Goal: Task Accomplishment & Management: Manage account settings

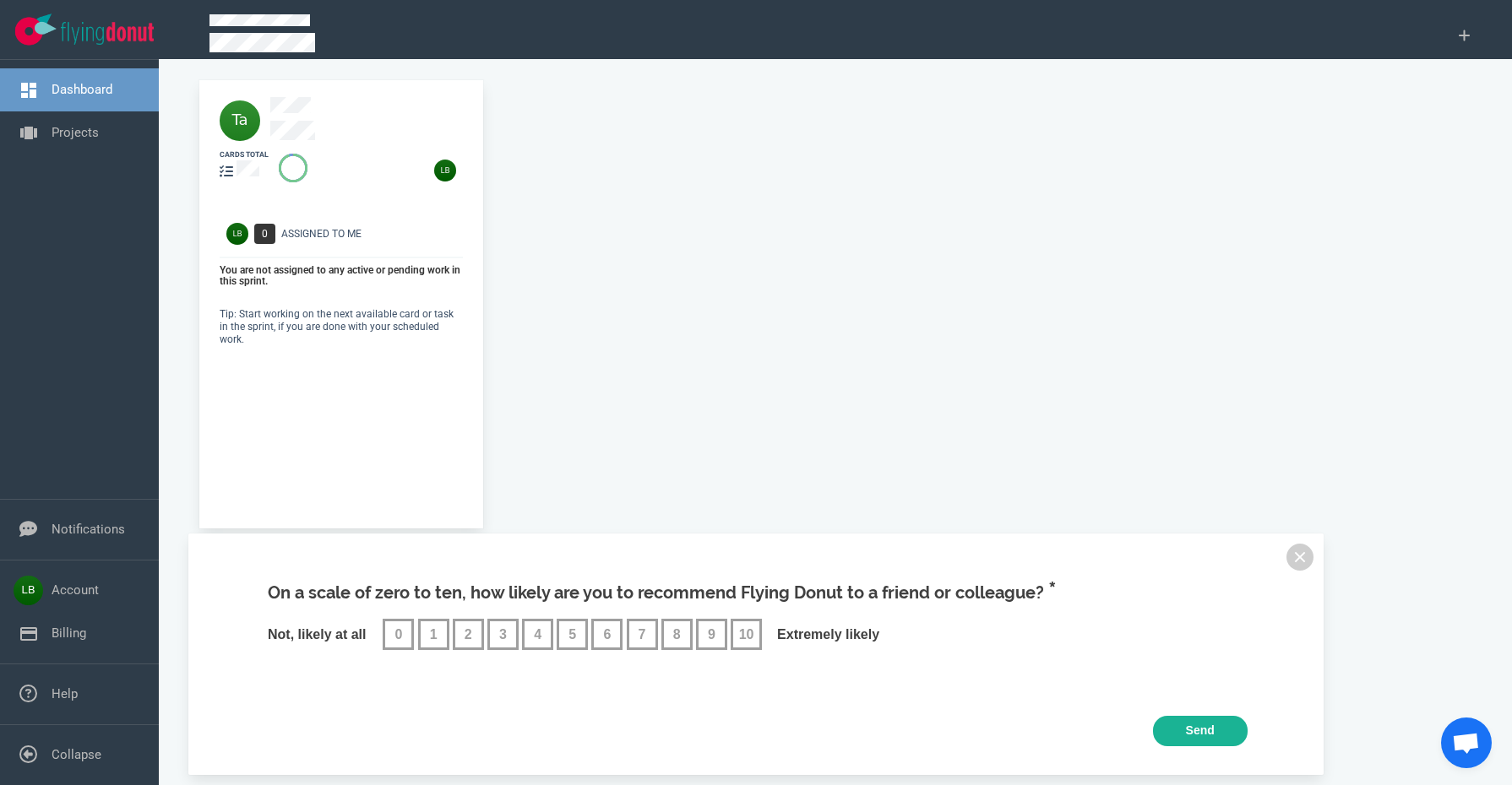
click at [305, 119] on div at bounding box center [371, 121] width 203 height 47
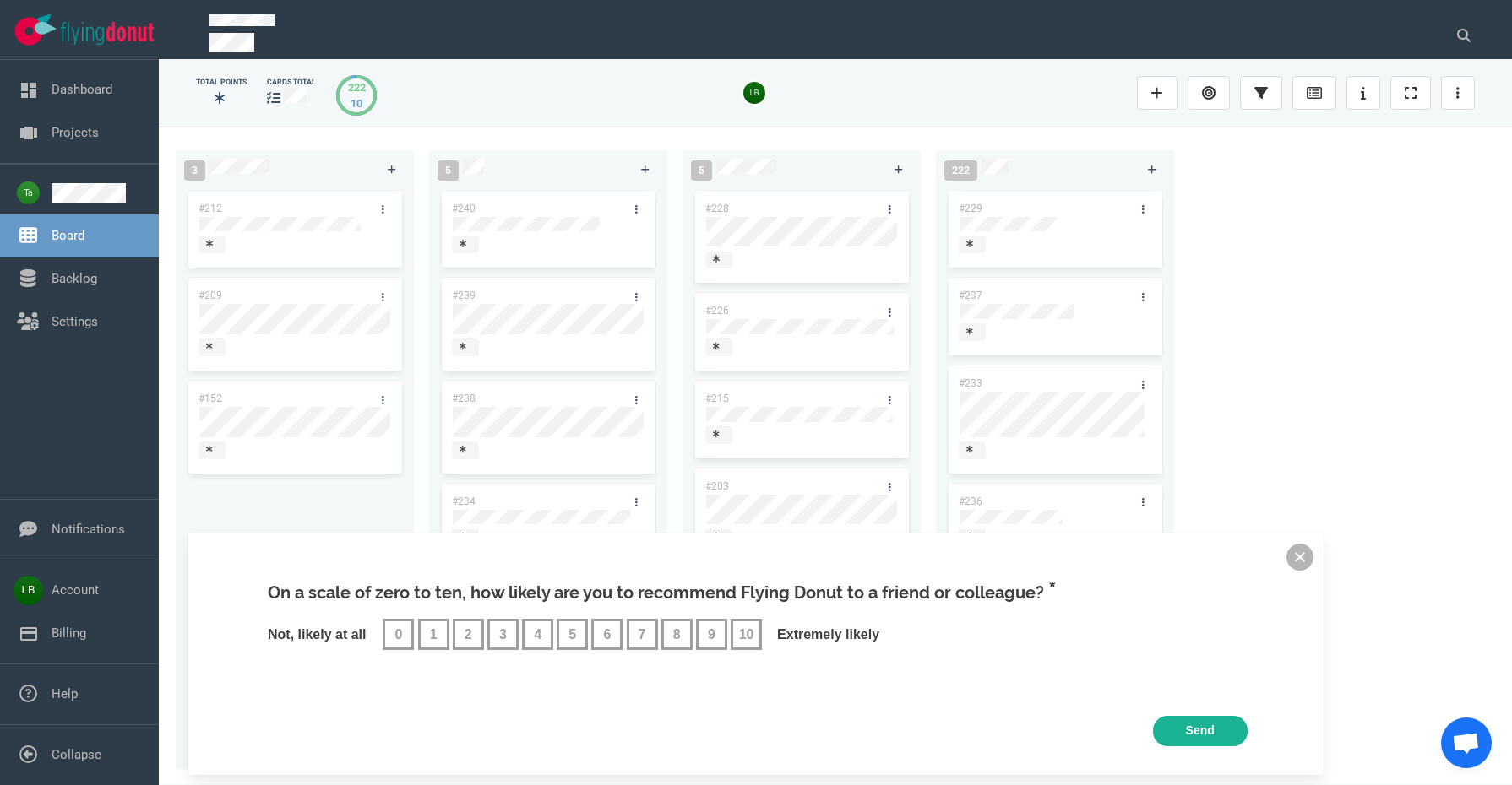
click at [1299, 556] on button at bounding box center [1300, 557] width 27 height 27
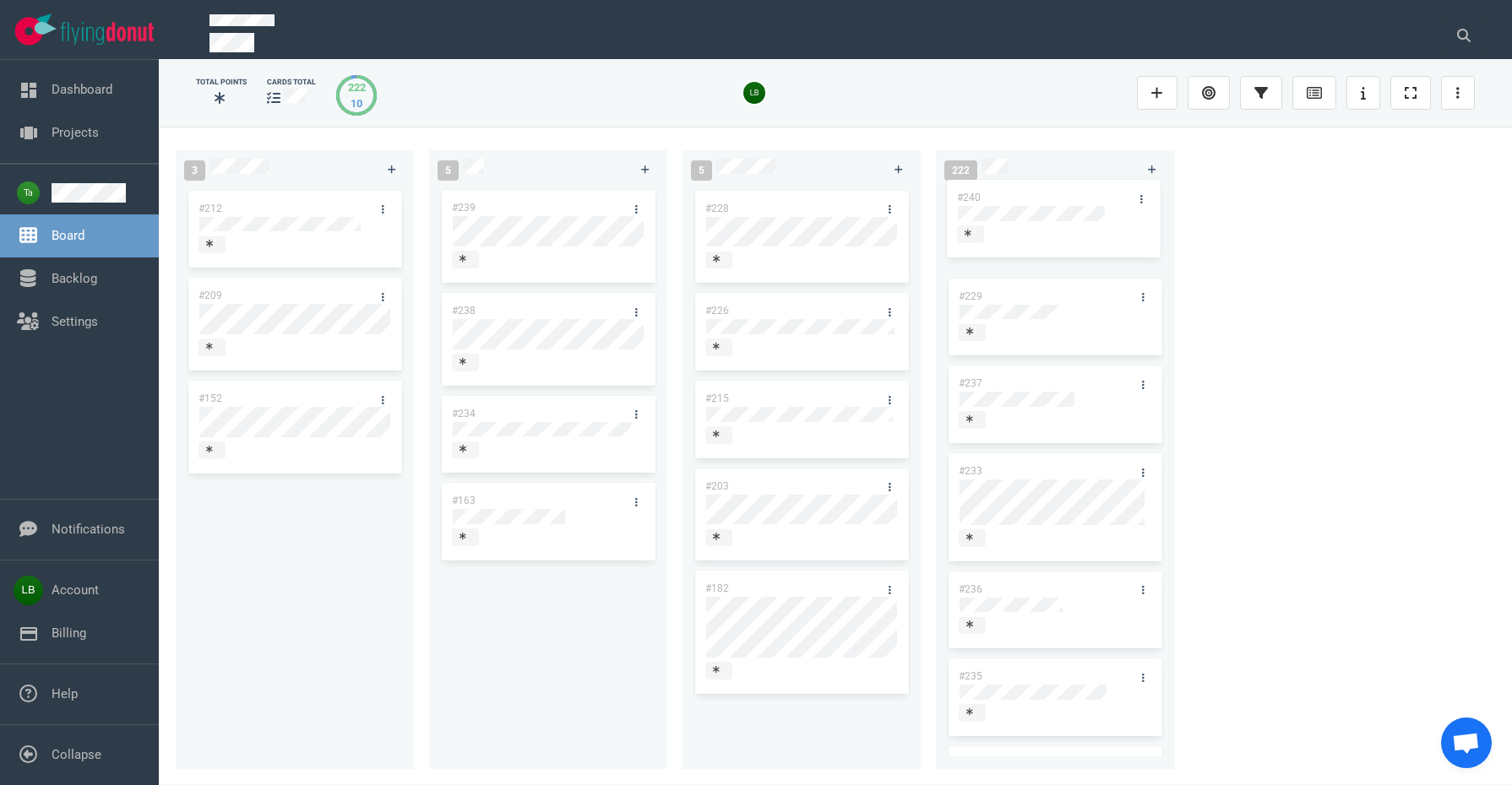
drag, startPoint x: 562, startPoint y: 205, endPoint x: 1067, endPoint y: 194, distance: 505.1
click at [1067, 194] on div "3 #212 #209 #152 5 #240 #239 #238 #234 #163 #240 5 #228 #226 #215 #203 #182 222…" at bounding box center [836, 455] width 1354 height 658
drag, startPoint x: 558, startPoint y: 209, endPoint x: 1075, endPoint y: 197, distance: 517.1
click at [1075, 197] on div "3 #212 #209 #152 5 #239 #238 #234 #163 #239 5 #228 #226 #215 #203 #182 222 #240…" at bounding box center [836, 455] width 1354 height 658
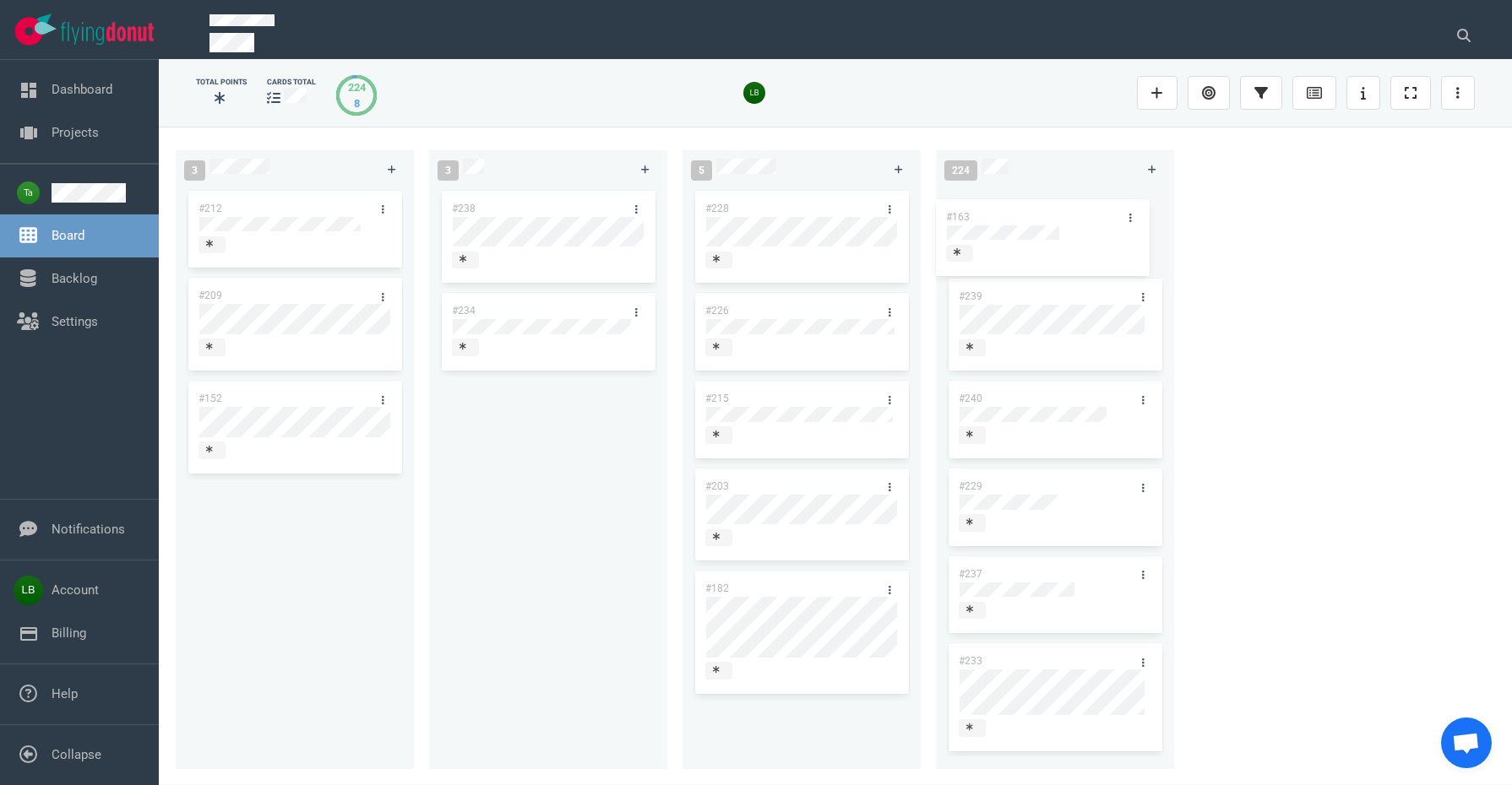
drag, startPoint x: 553, startPoint y: 391, endPoint x: 1048, endPoint y: 208, distance: 527.7
click at [1048, 208] on div "3 #212 #209 #152 3 #238 #234 #163 #163 5 #228 #226 #215 #203 #182 224 #239 #240…" at bounding box center [836, 455] width 1354 height 658
drag, startPoint x: 817, startPoint y: 312, endPoint x: 1074, endPoint y: 205, distance: 278.4
click at [1074, 205] on div "3 #212 #209 #152 2 #238 #234 5 #228 #226 #215 #203 #182 #226 225 #163 #239 #240…" at bounding box center [836, 455] width 1354 height 658
drag, startPoint x: 794, startPoint y: 315, endPoint x: 796, endPoint y: 301, distance: 14.1
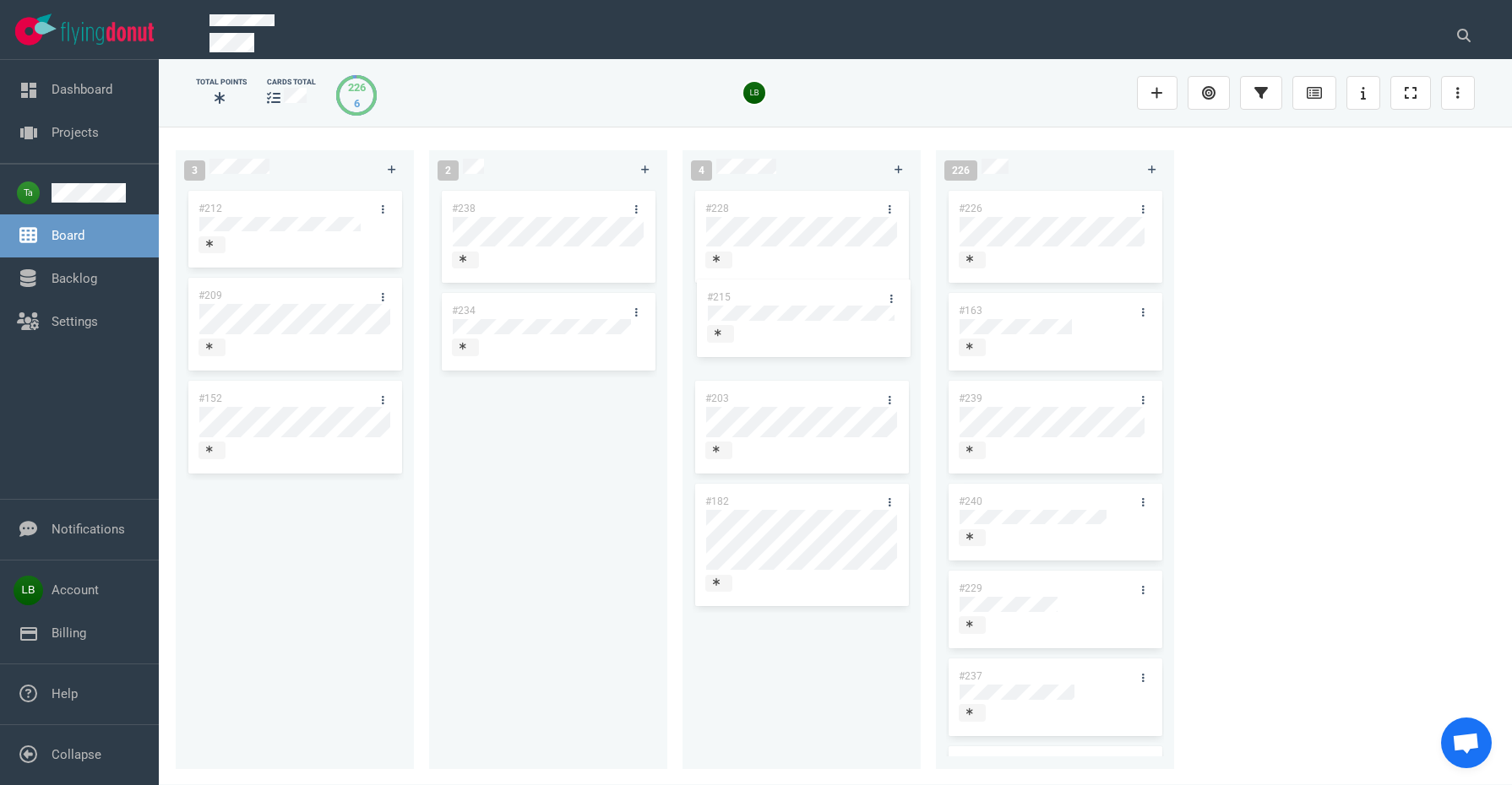
click at [796, 301] on div "#228 #215 #203 #182 #215" at bounding box center [801, 469] width 218 height 562
drag, startPoint x: 804, startPoint y: 301, endPoint x: 1003, endPoint y: 215, distance: 216.8
click at [1024, 196] on div "3 #212 #209 #152 2 #238 #234 4 #228 #215 #203 #182 #215 226 #226 #163 #239 #240…" at bounding box center [836, 455] width 1354 height 658
